Goal: Task Accomplishment & Management: Manage account settings

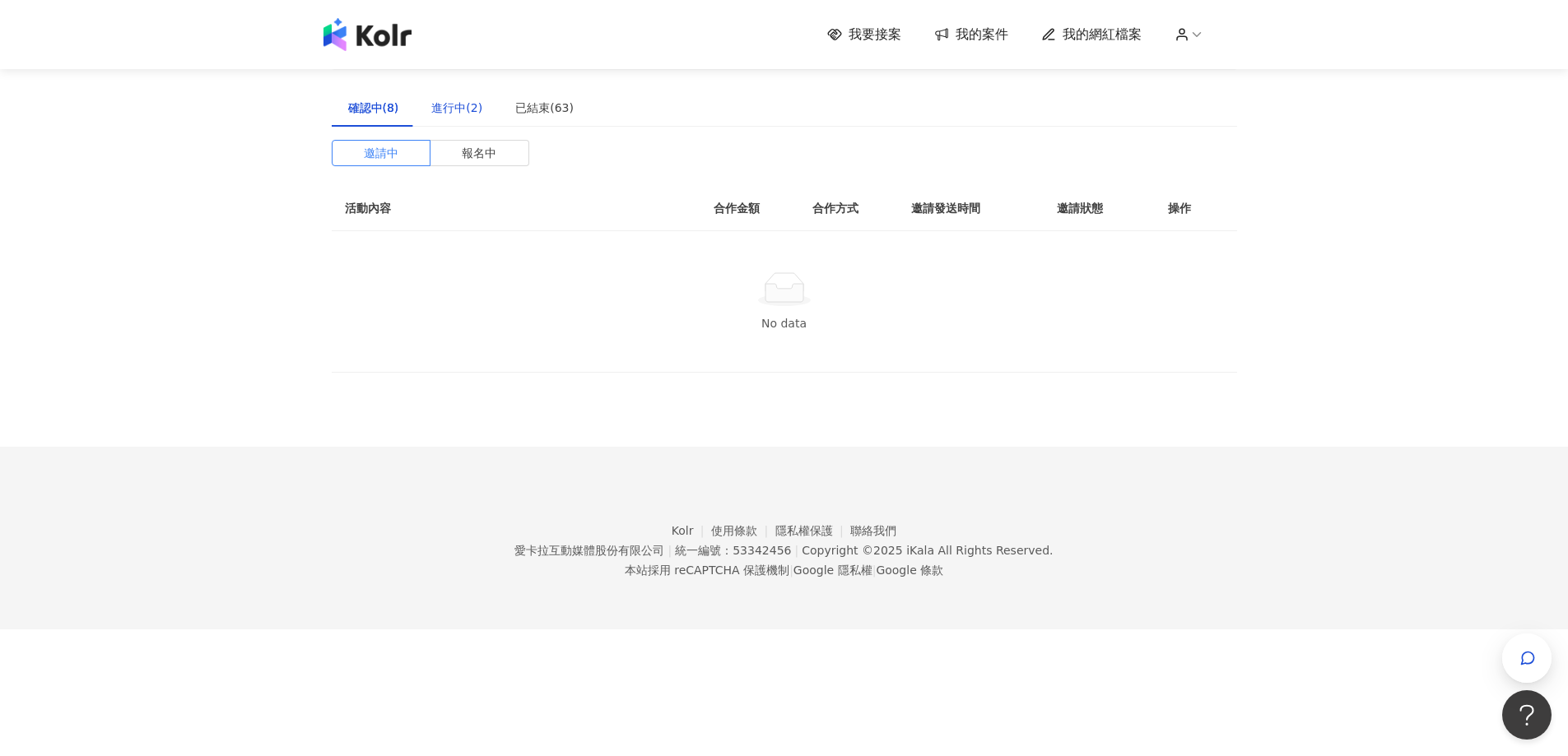
click at [437, 106] on div "進行中(2)" at bounding box center [456, 107] width 51 height 18
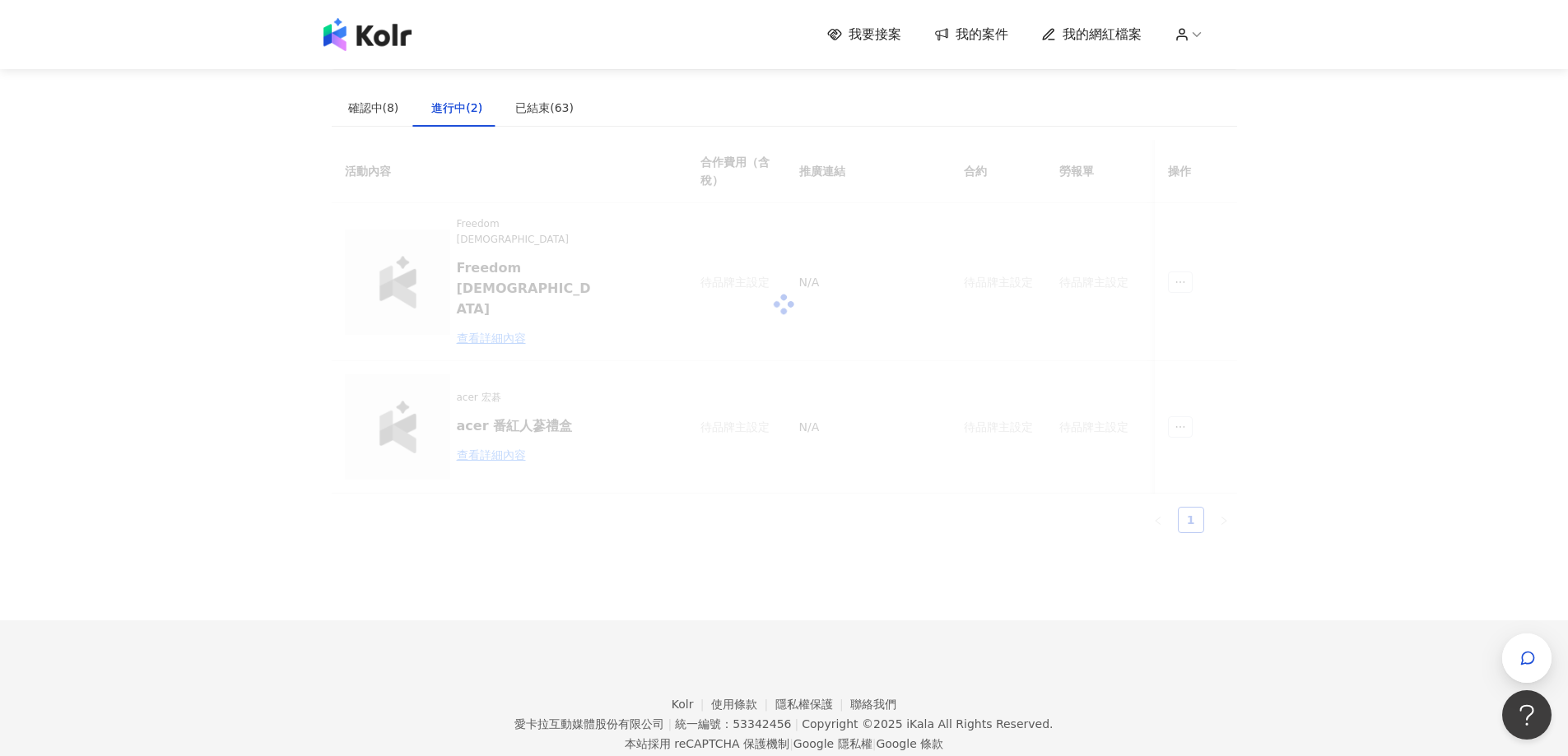
click at [988, 29] on span "我的案件" at bounding box center [981, 33] width 53 height 18
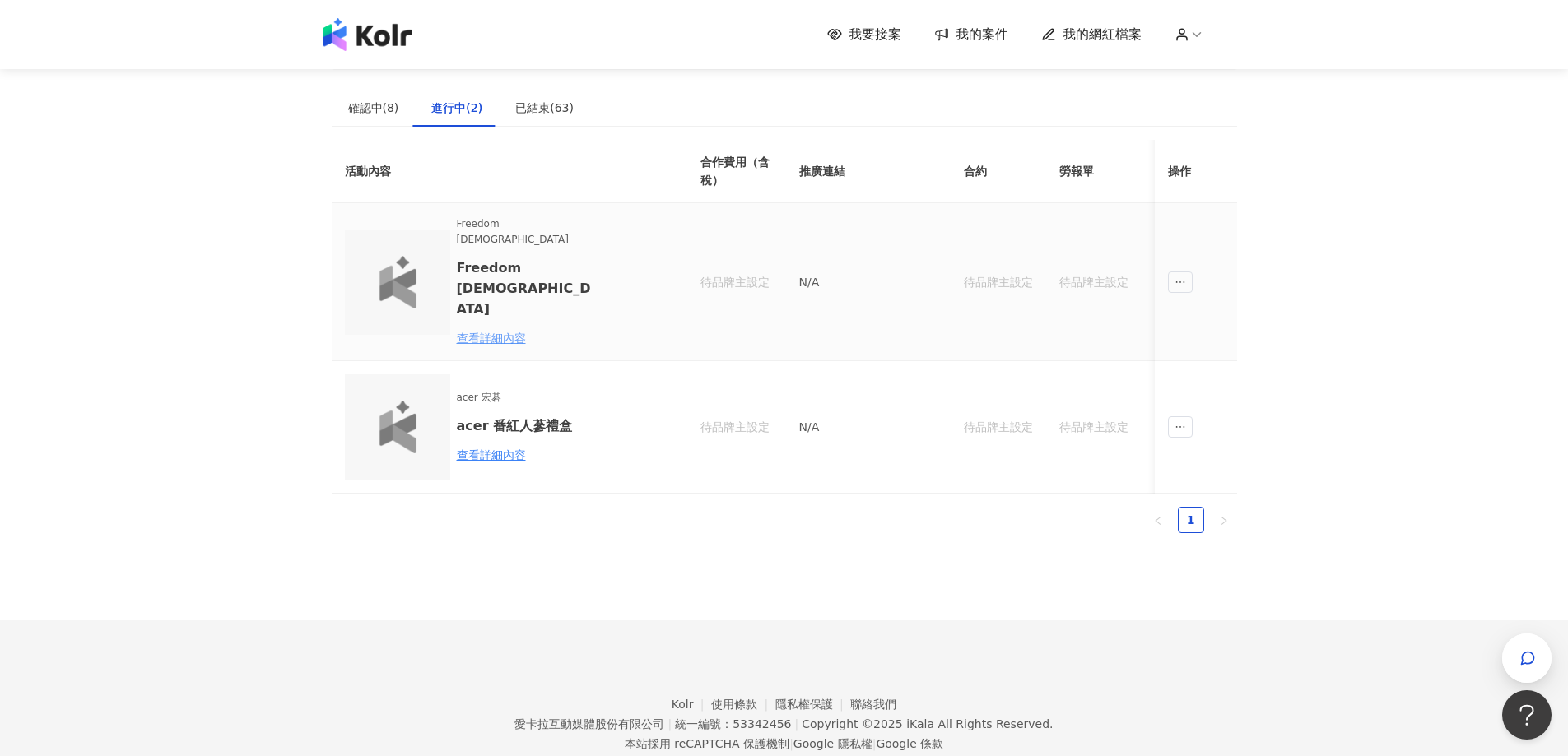
click at [488, 329] on div "查看詳細內容" at bounding box center [529, 337] width 144 height 18
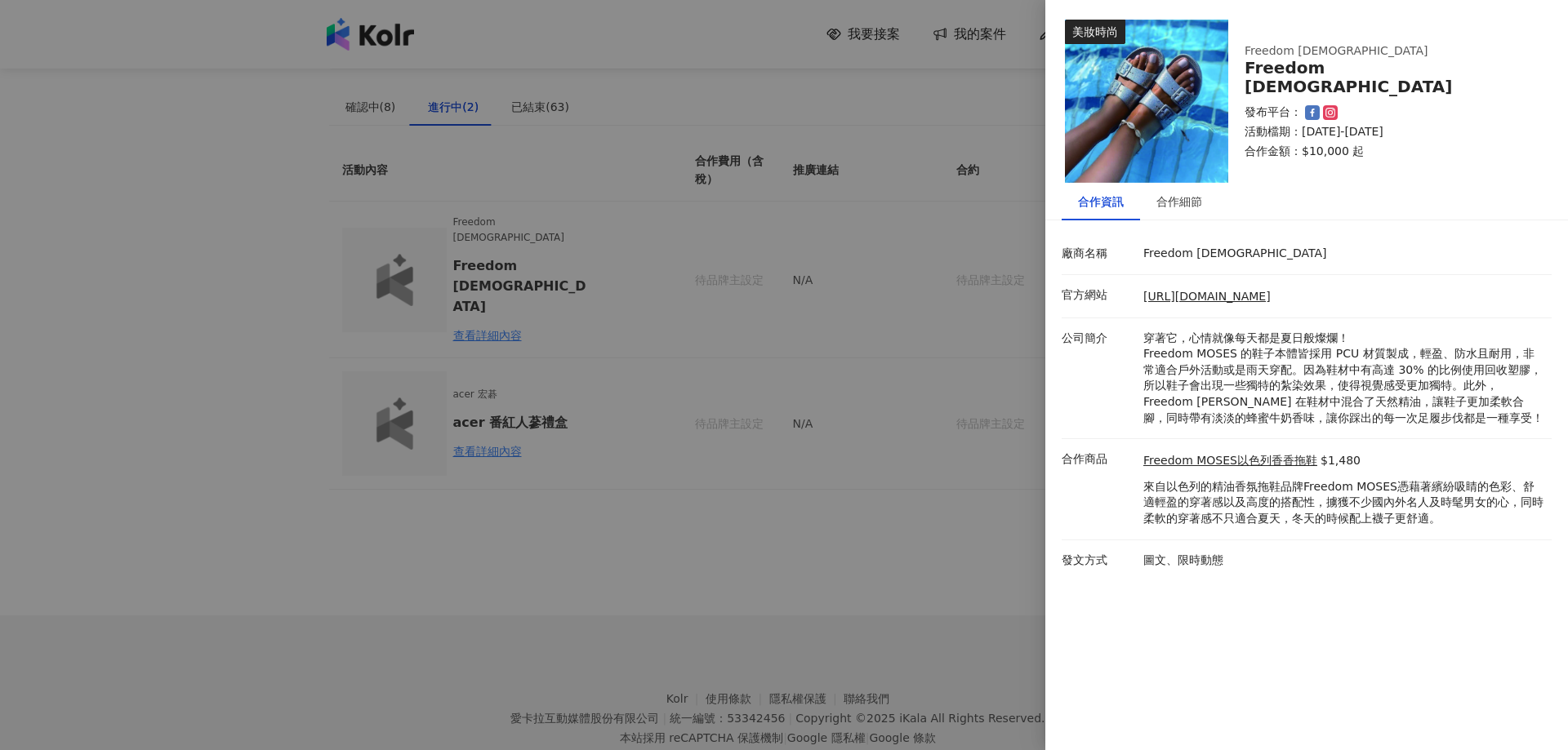
click at [750, 304] on div at bounding box center [784, 375] width 1568 height 750
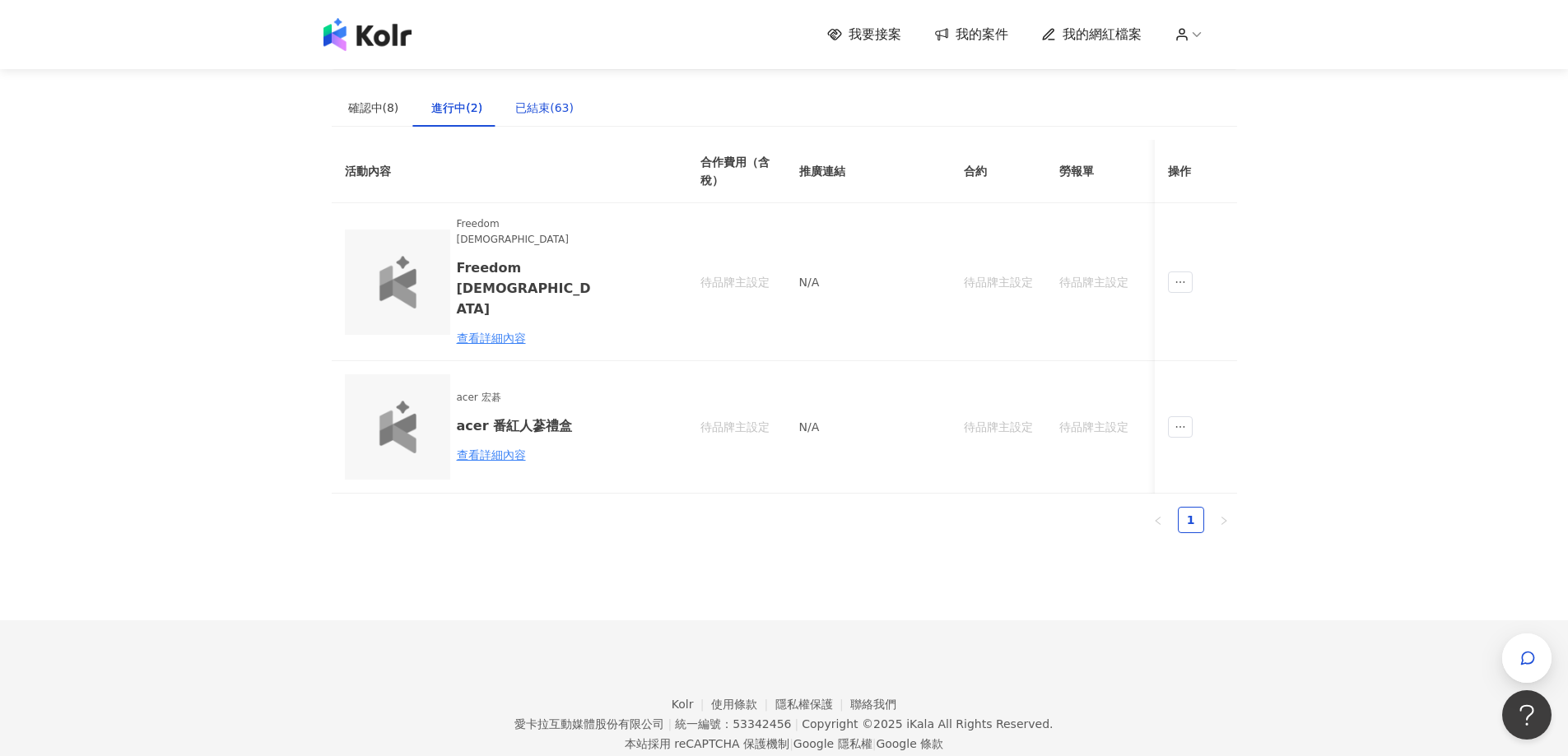
click at [528, 110] on div "已結束(63)" at bounding box center [544, 107] width 59 height 18
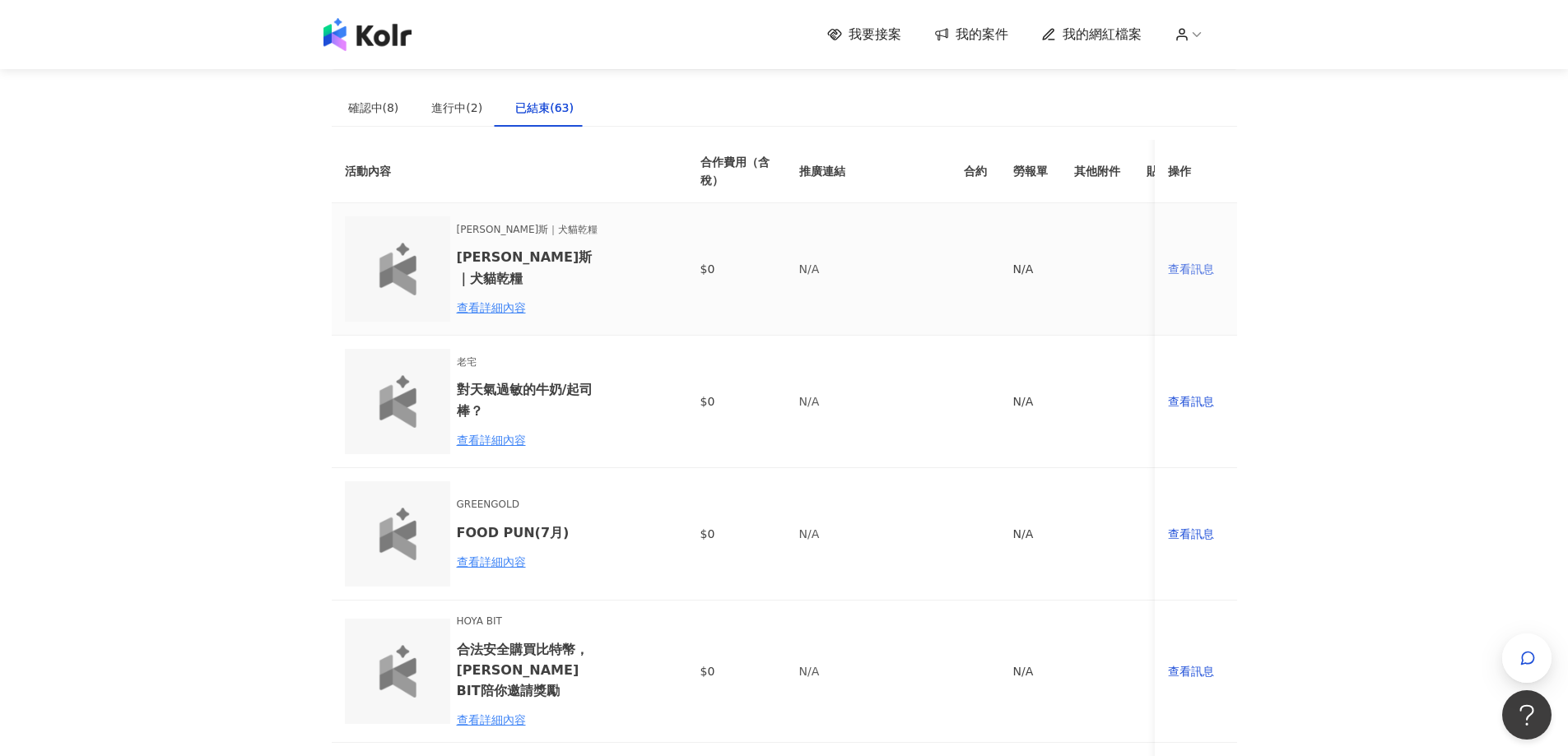
click at [1189, 260] on div "查看訊息" at bounding box center [1196, 268] width 56 height 18
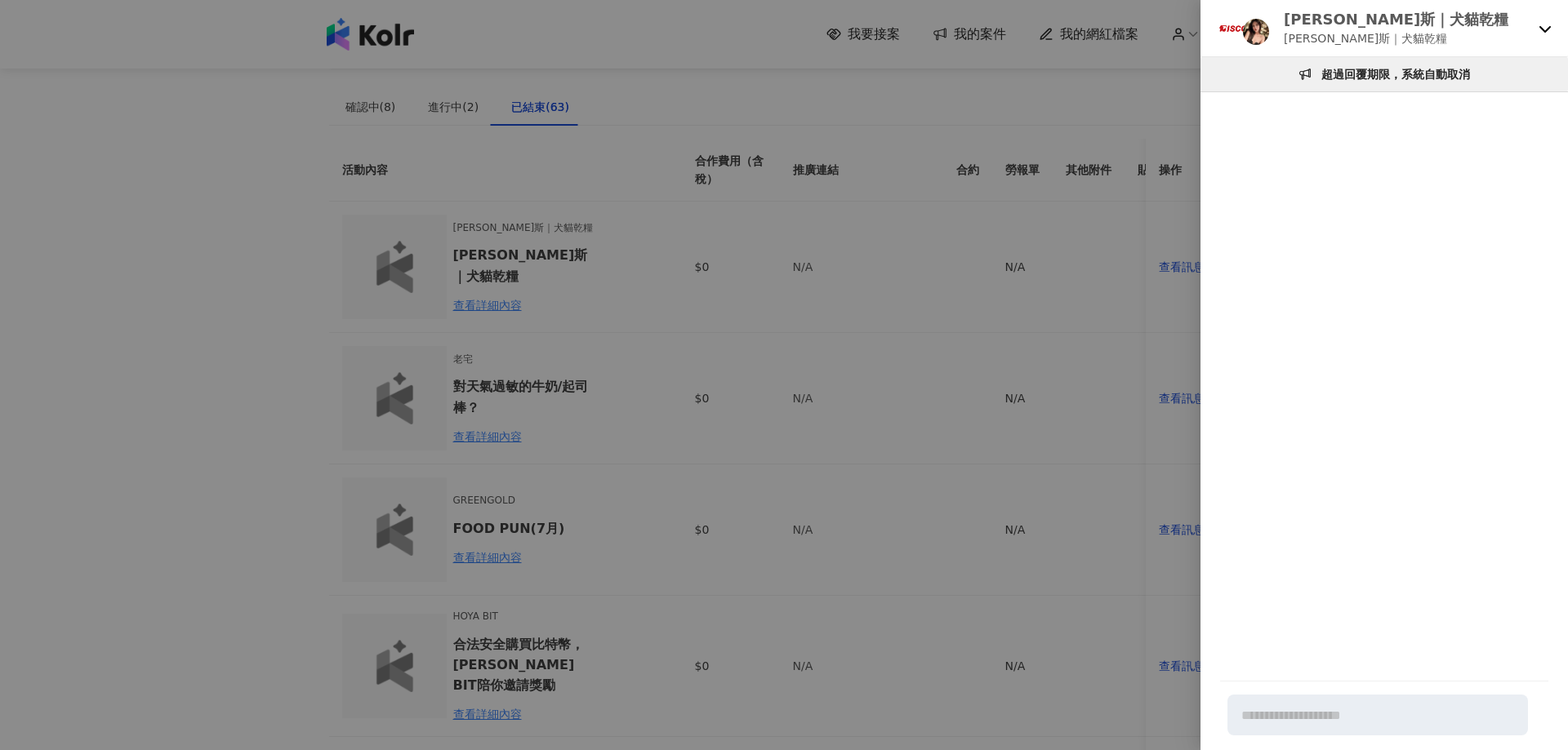
click at [383, 98] on div at bounding box center [784, 375] width 1568 height 750
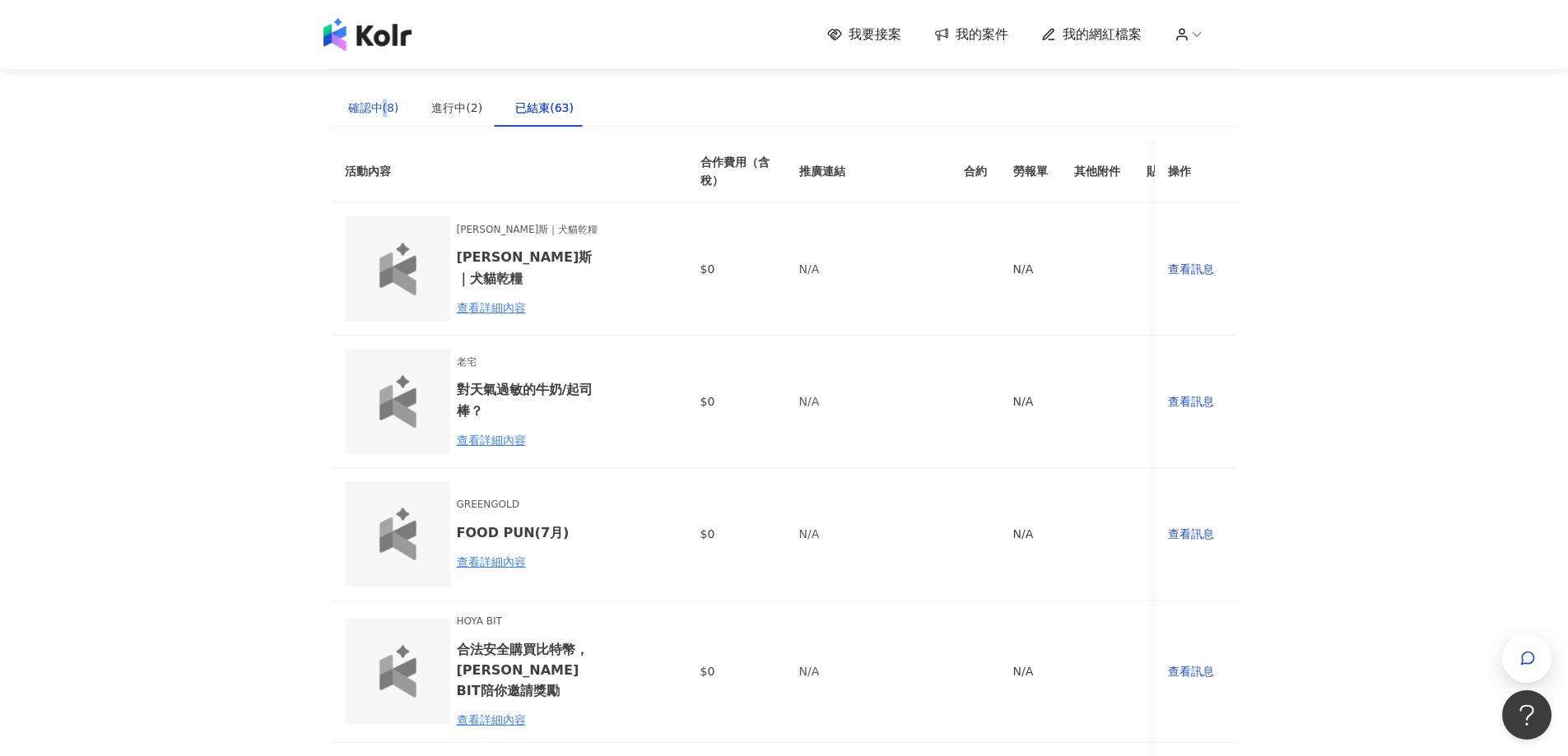
click at [382, 108] on div "確認中(8)" at bounding box center [373, 107] width 51 height 18
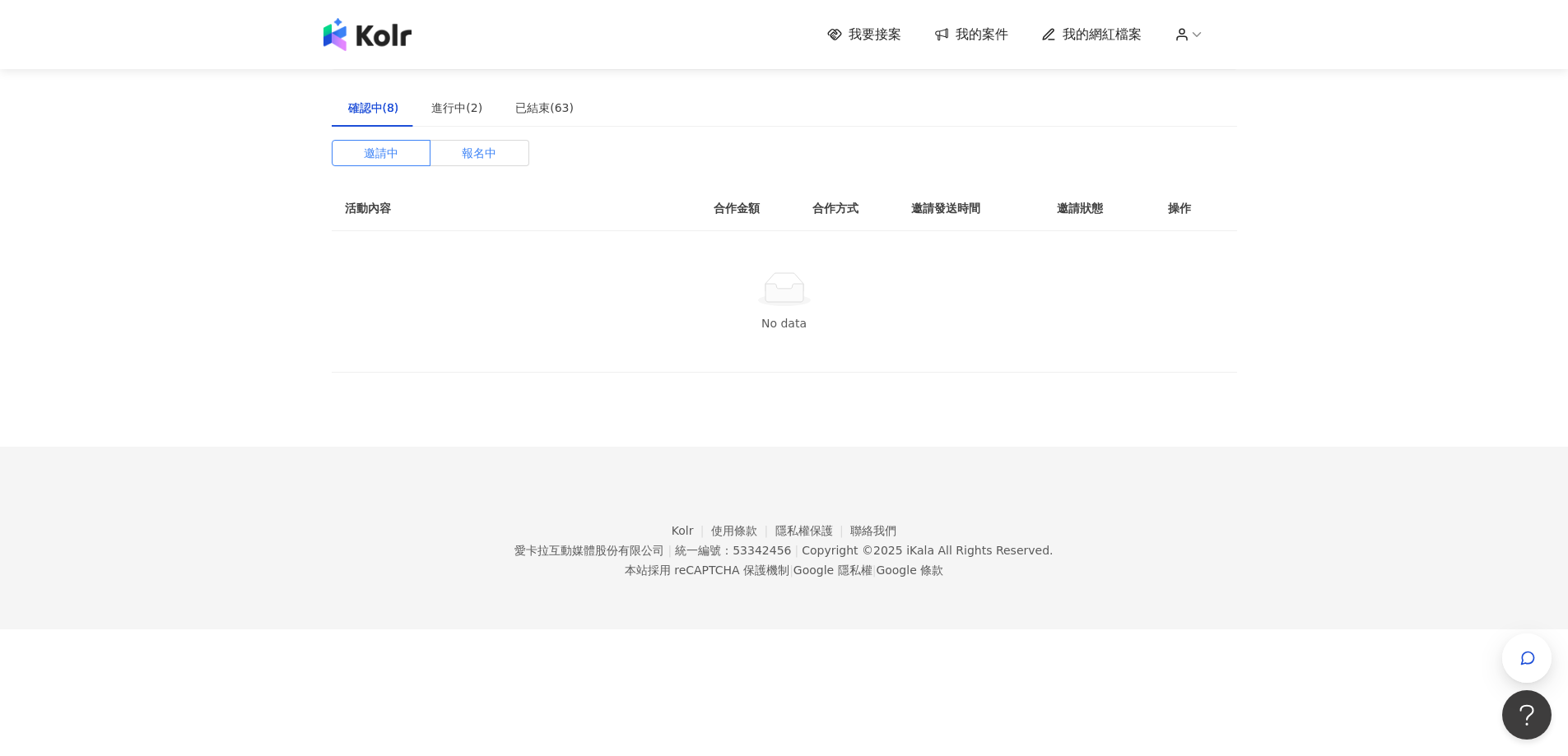
click at [456, 155] on label "報名中" at bounding box center [479, 153] width 98 height 26
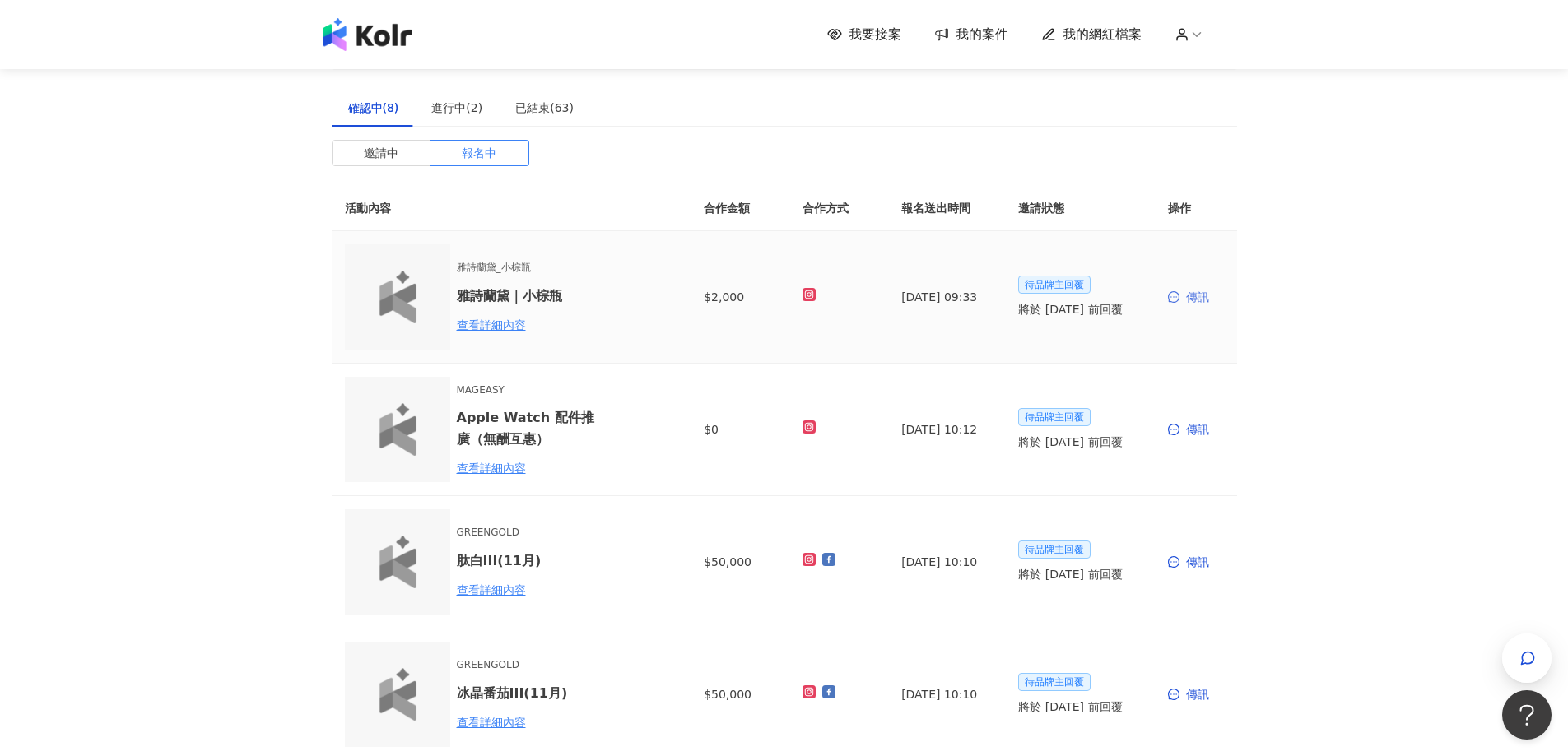
click at [1197, 295] on div "傳訊" at bounding box center [1196, 296] width 56 height 18
